Goal: Task Accomplishment & Management: Register for event/course

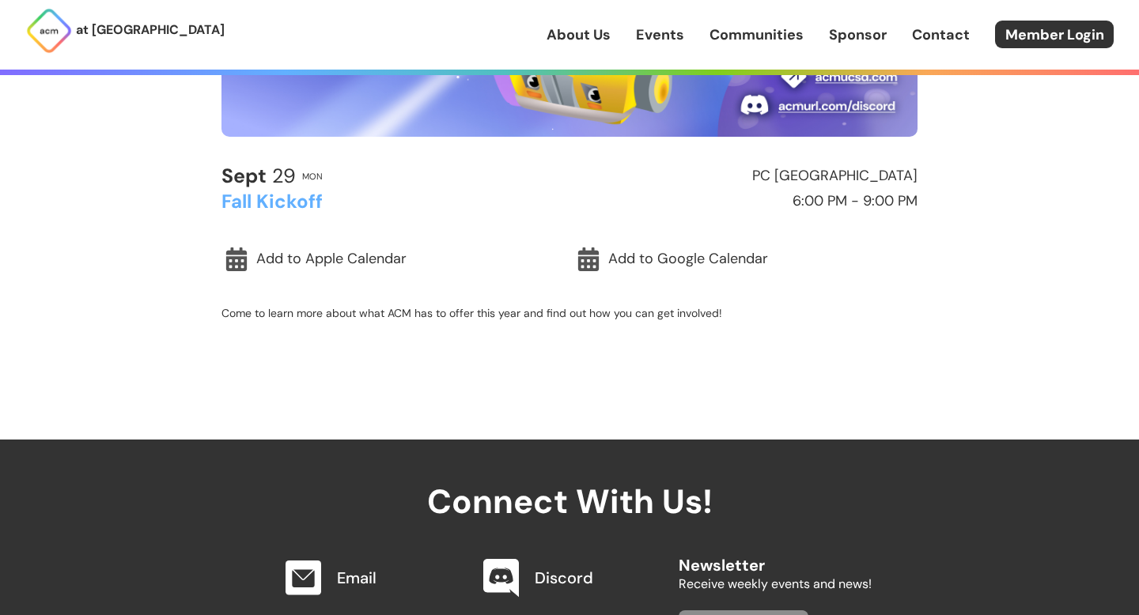
scroll to position [434, 0]
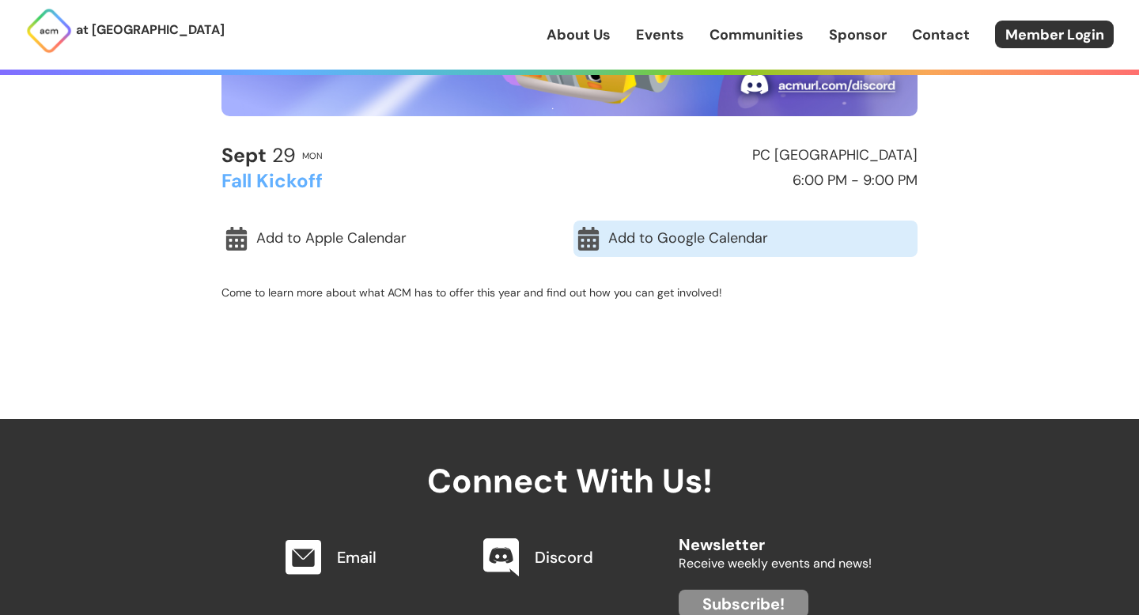
click at [669, 246] on link "Add to Google Calendar" at bounding box center [745, 239] width 344 height 36
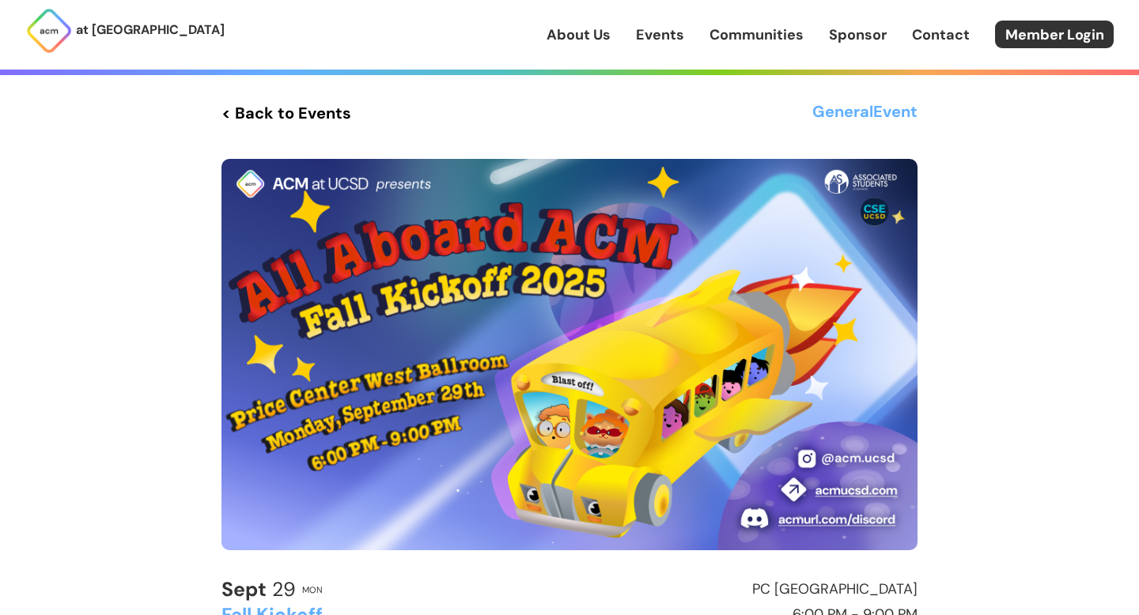
click at [280, 105] on link "< Back to Events" at bounding box center [286, 113] width 130 height 28
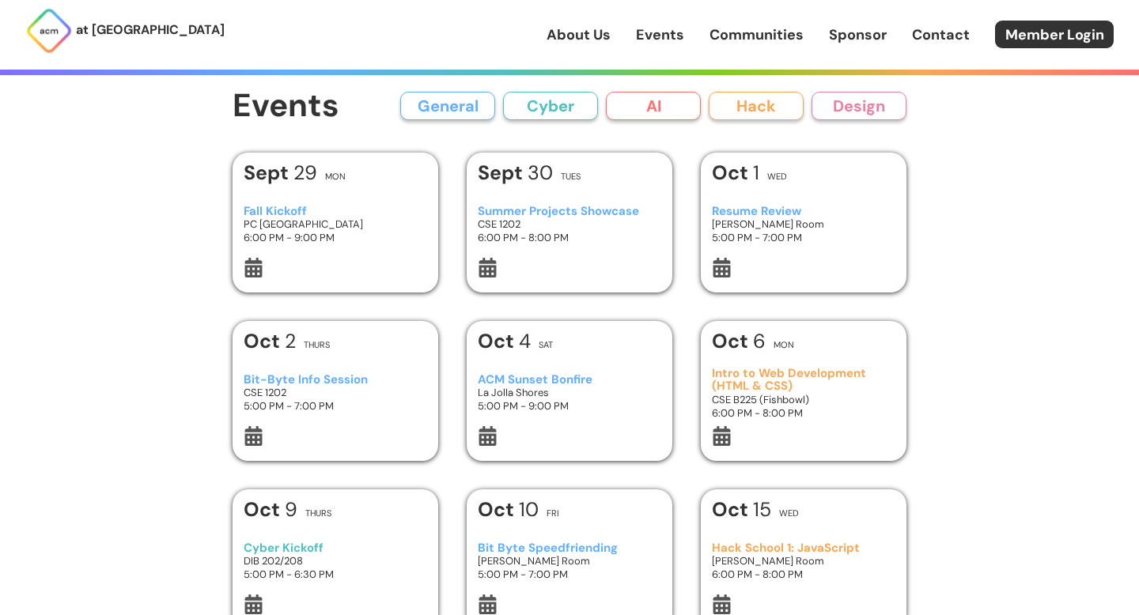
click at [353, 376] on h3 "Bit-Byte Info Session" at bounding box center [336, 379] width 184 height 13
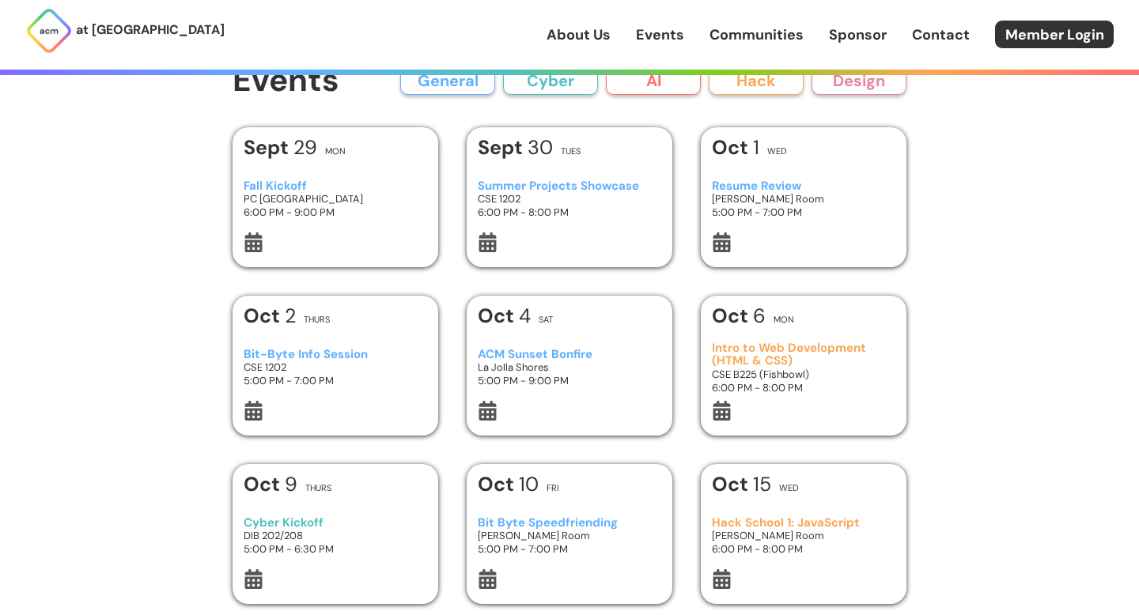
scroll to position [32, 0]
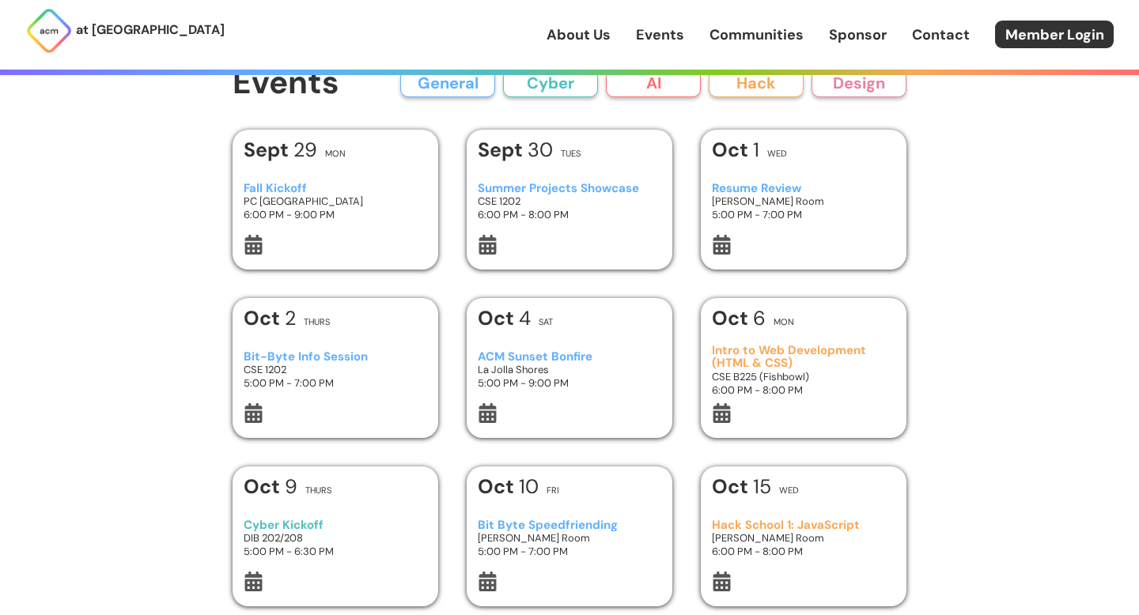
click at [555, 349] on div "ACM Sunset Bonfire La Jolla Shores 5:00 PM - 9:00 PM" at bounding box center [570, 370] width 184 height 66
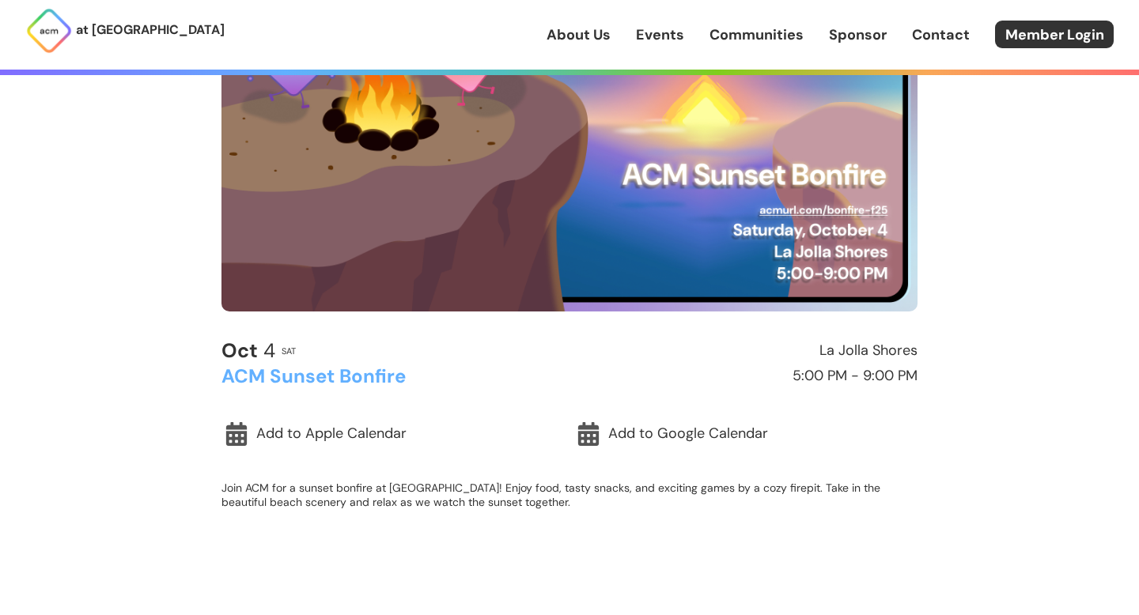
scroll to position [247, 0]
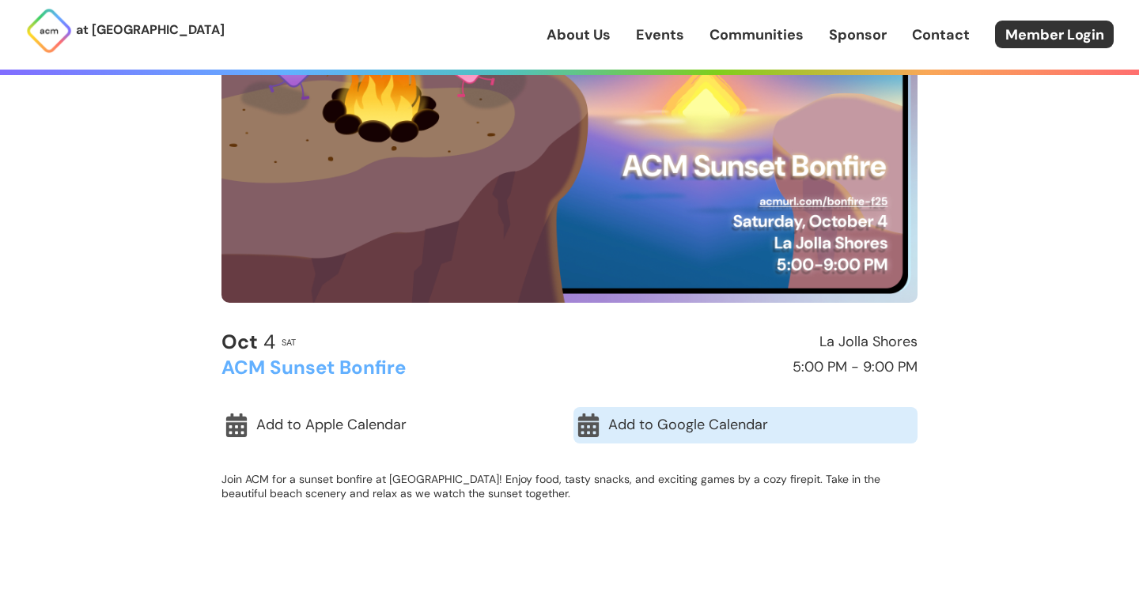
click at [640, 425] on link "Add to Google Calendar" at bounding box center [745, 425] width 344 height 36
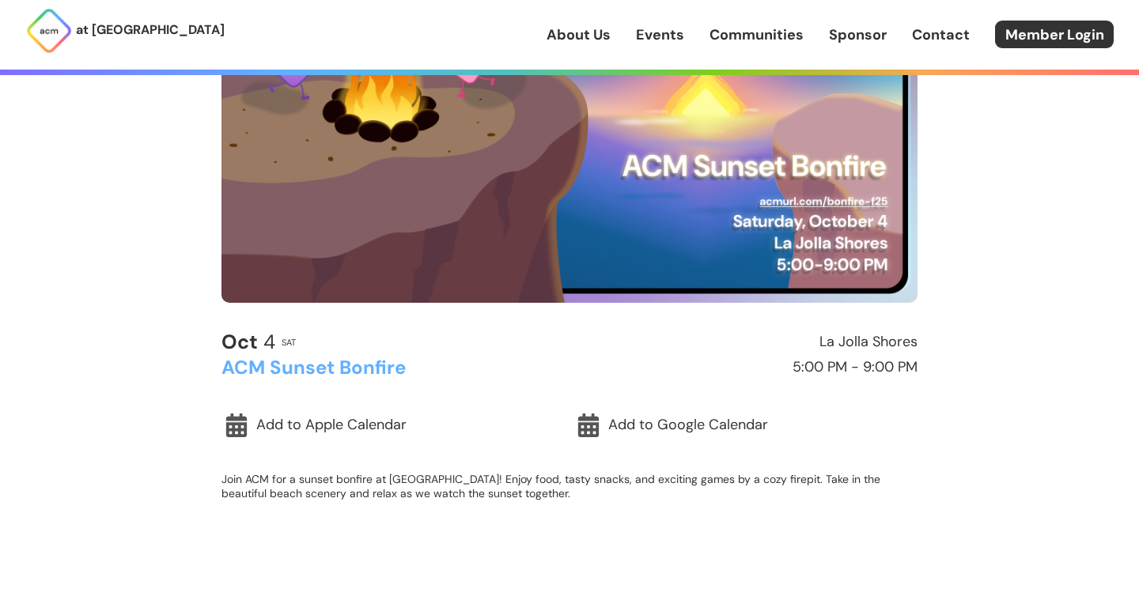
scroll to position [0, 0]
